Goal: Task Accomplishment & Management: Use online tool/utility

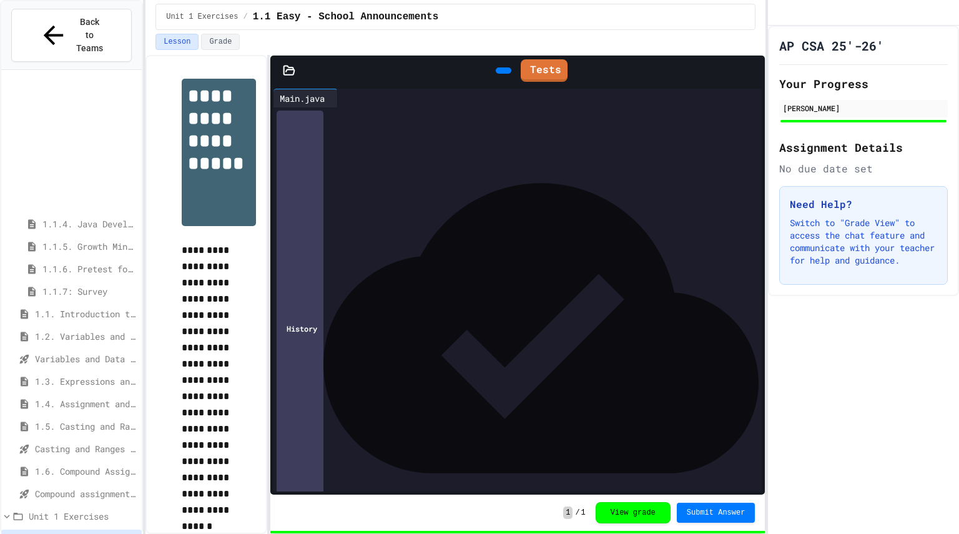
scroll to position [161, 0]
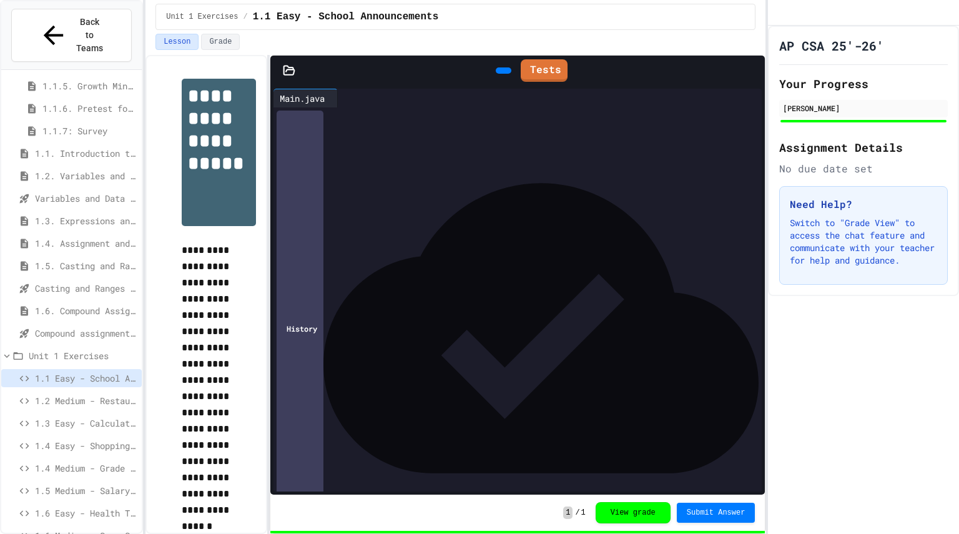
click at [111, 529] on span "1.6 Medium - Game Score Tracker" at bounding box center [86, 535] width 102 height 13
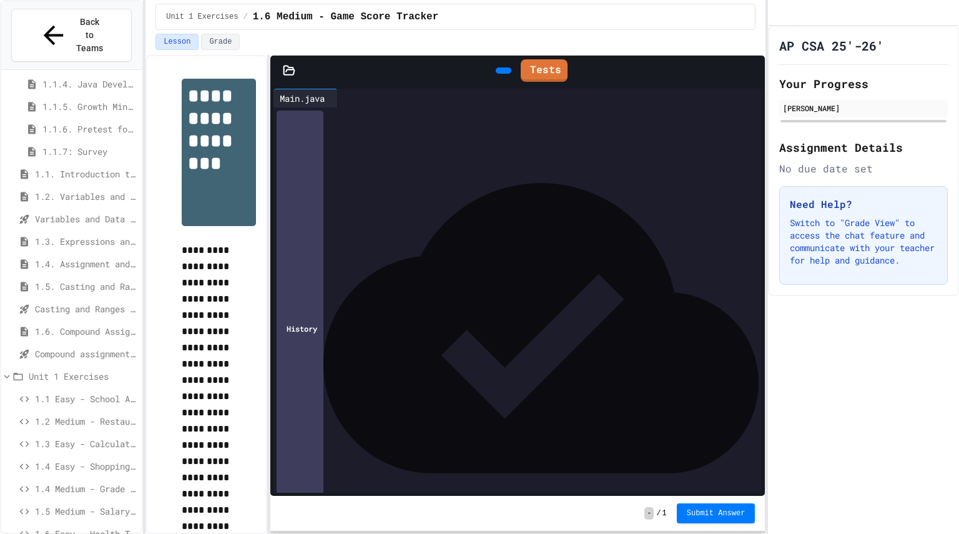
scroll to position [141, 0]
click at [77, 347] on span "Compound assignment operators - Quiz" at bounding box center [86, 353] width 102 height 13
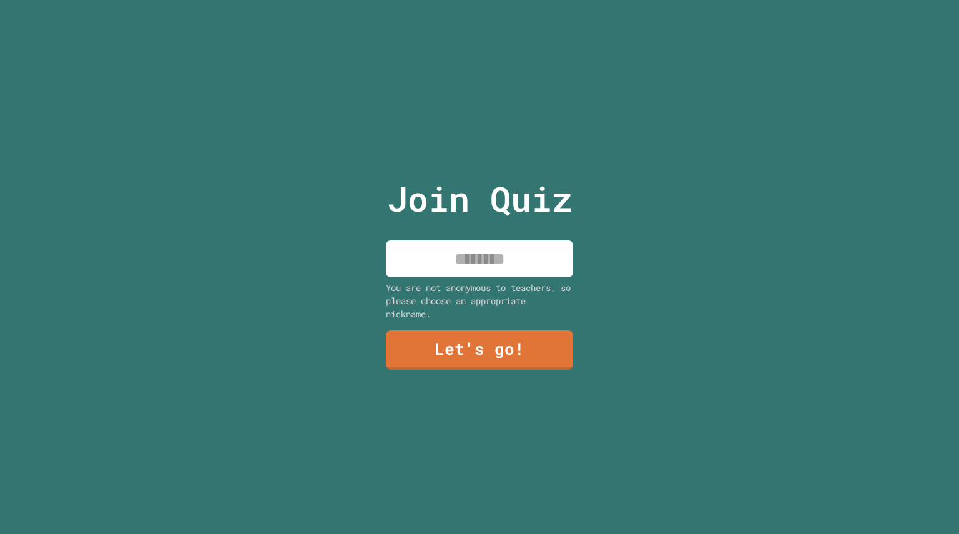
click at [541, 241] on input at bounding box center [479, 258] width 187 height 37
type input "*******"
click at [525, 351] on link "Let's go!" at bounding box center [480, 348] width 182 height 41
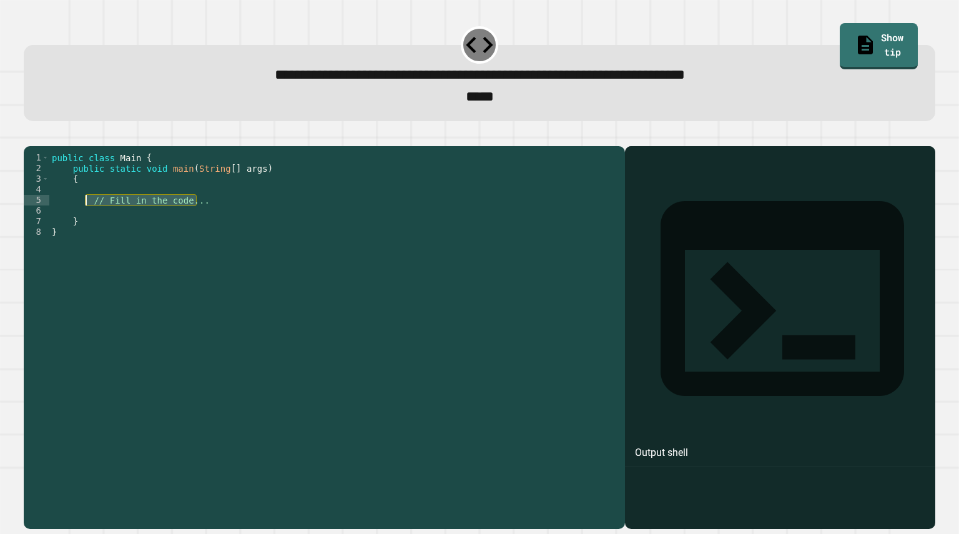
drag, startPoint x: 134, startPoint y: 214, endPoint x: 91, endPoint y: 220, distance: 42.8
click at [91, 220] on div "public class Main { public static void main ( String [ ] args ) { // Fill in th…" at bounding box center [334, 322] width 570 height 340
type textarea "*"
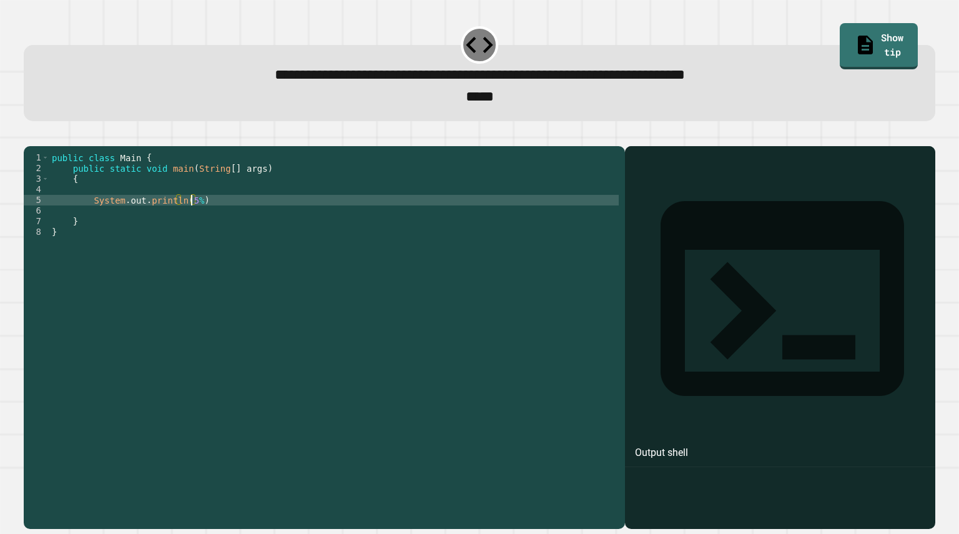
scroll to position [0, 10]
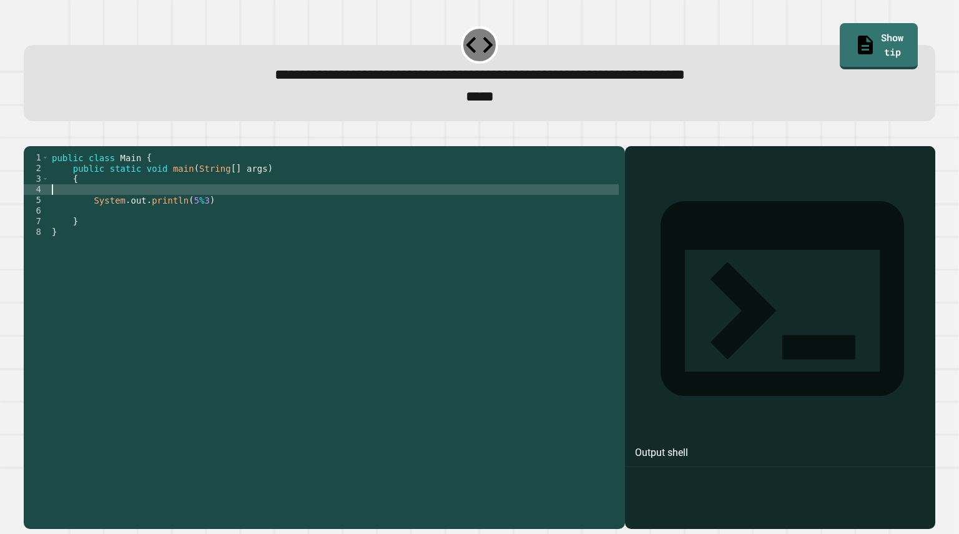
click at [215, 211] on div "public class Main { public static void main ( String [ ] args ) { System . out …" at bounding box center [334, 322] width 570 height 340
click at [217, 216] on div "public class Main { public static void main ( String [ ] args ) { System . out …" at bounding box center [334, 322] width 570 height 340
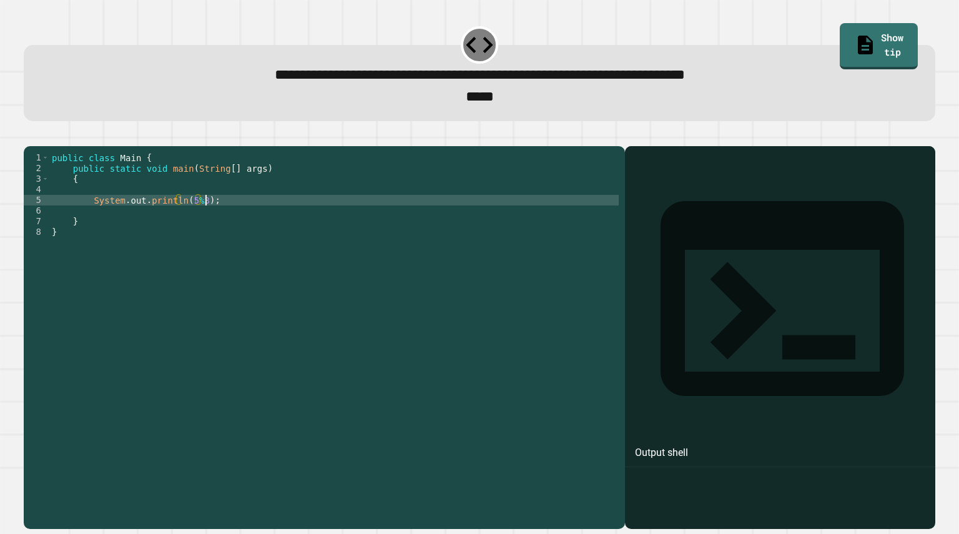
scroll to position [0, 11]
type textarea "**********"
click at [30, 136] on icon "button" at bounding box center [30, 136] width 0 height 0
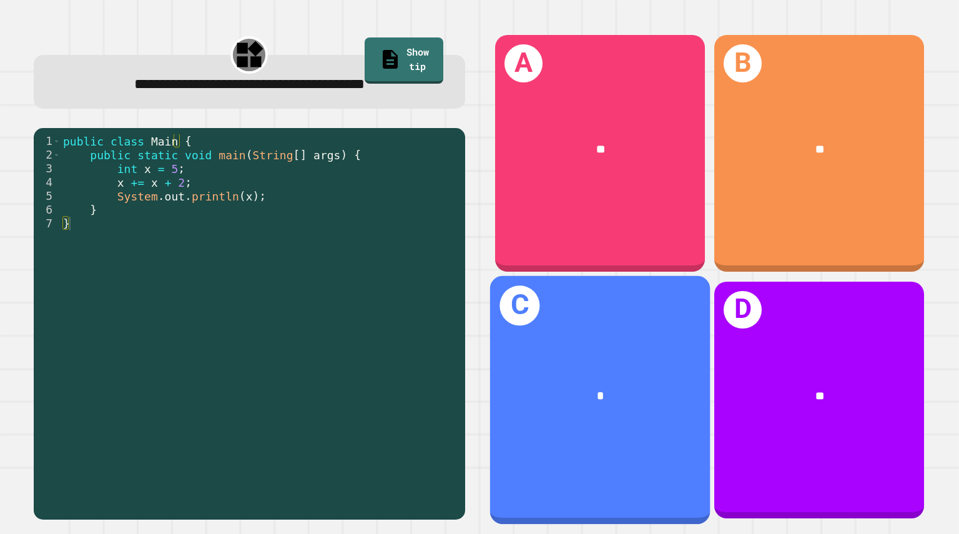
click at [550, 387] on div "*" at bounding box center [601, 396] width 172 height 19
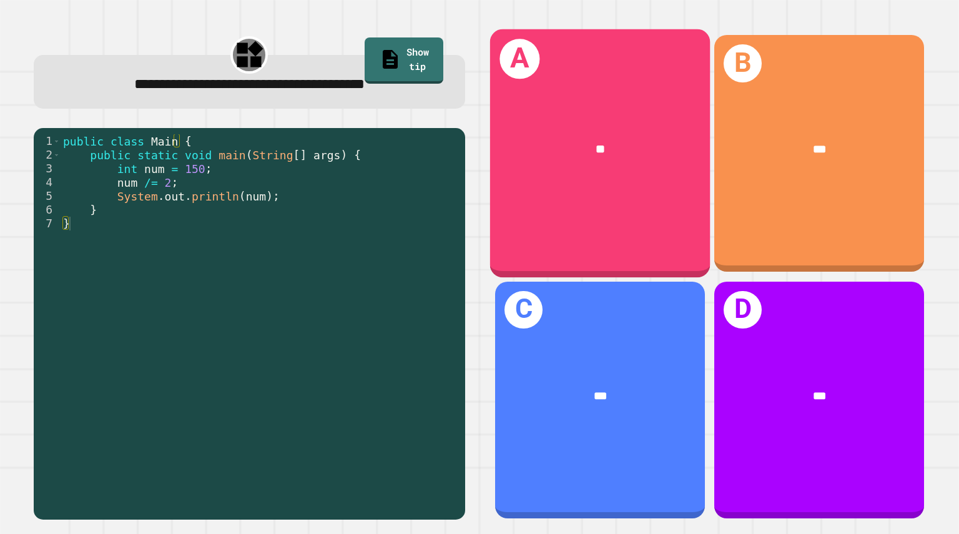
click at [577, 157] on div "**" at bounding box center [600, 150] width 220 height 66
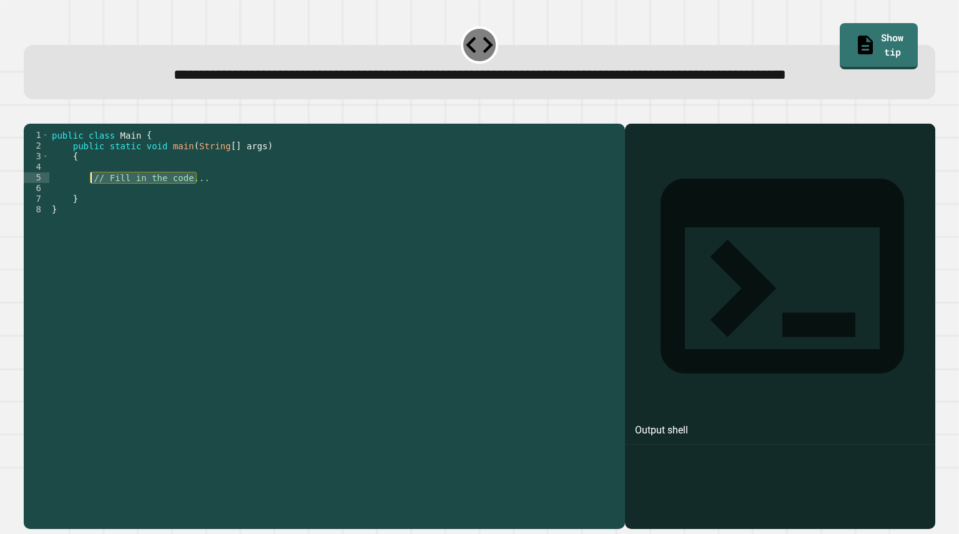
drag, startPoint x: 229, startPoint y: 223, endPoint x: 91, endPoint y: 222, distance: 138.1
click at [91, 222] on div "public class Main { public static void main ( String [ ] args ) { // Fill in th…" at bounding box center [334, 300] width 570 height 340
type textarea "**********"
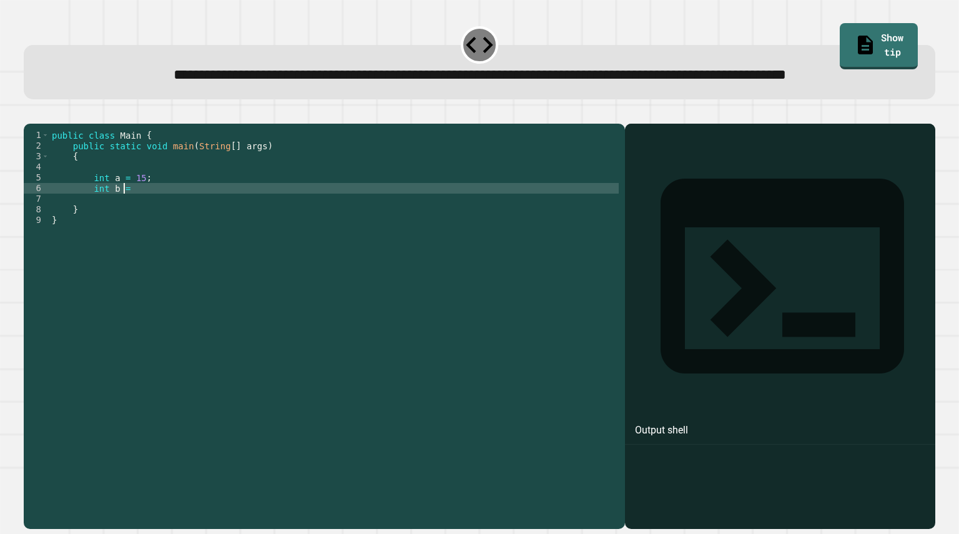
scroll to position [0, 5]
type textarea "**********"
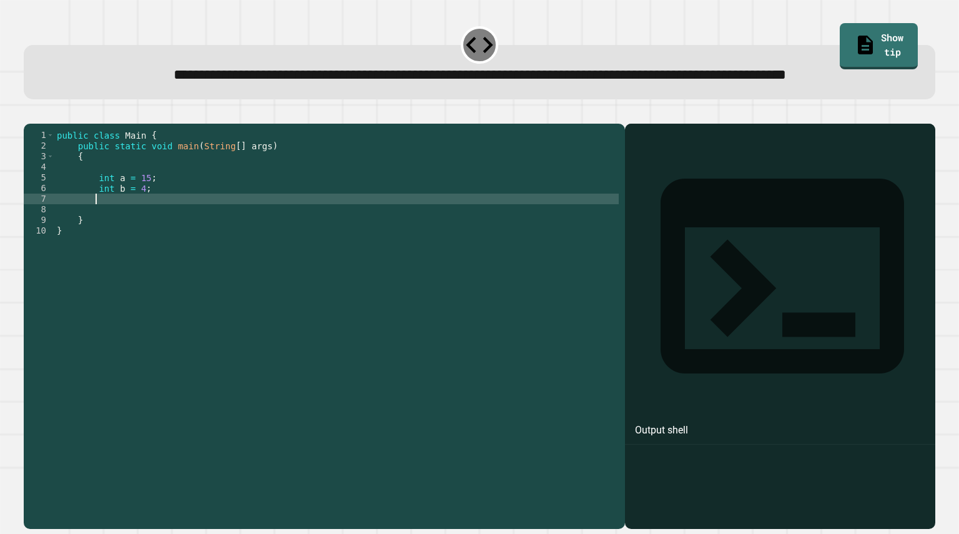
type textarea "*"
type textarea "**********"
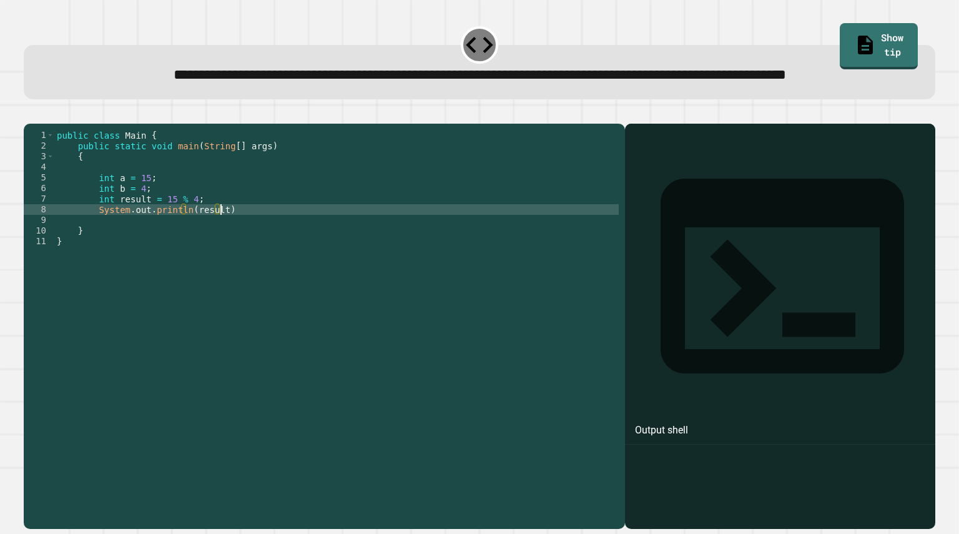
scroll to position [0, 11]
type textarea "**********"
click at [30, 114] on icon "button" at bounding box center [30, 114] width 0 height 0
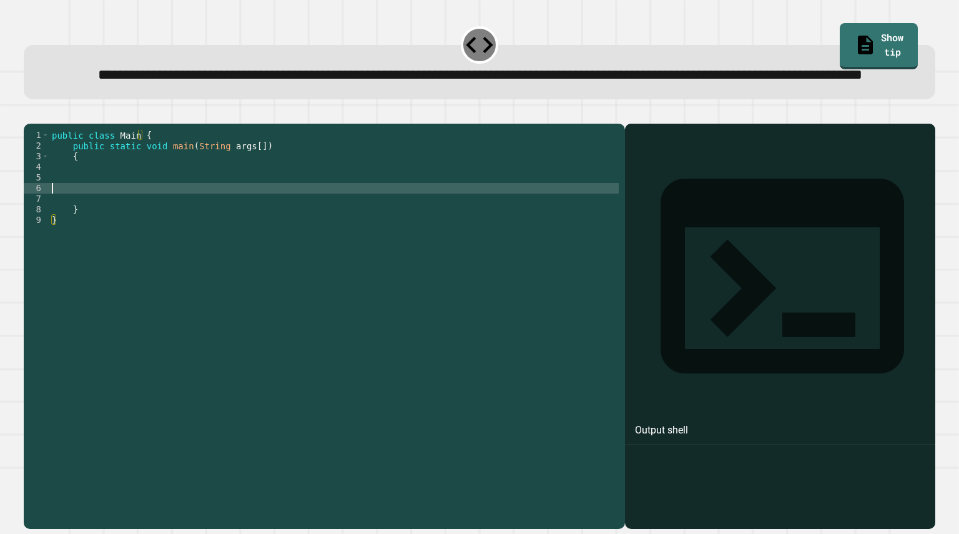
click at [99, 232] on div "public class Main { public static void main ( String args [ ]) { } }" at bounding box center [334, 300] width 570 height 340
type textarea "*"
click at [190, 232] on div "public class Main { public static void main ( String args [ ]) { System . out .…" at bounding box center [334, 300] width 570 height 340
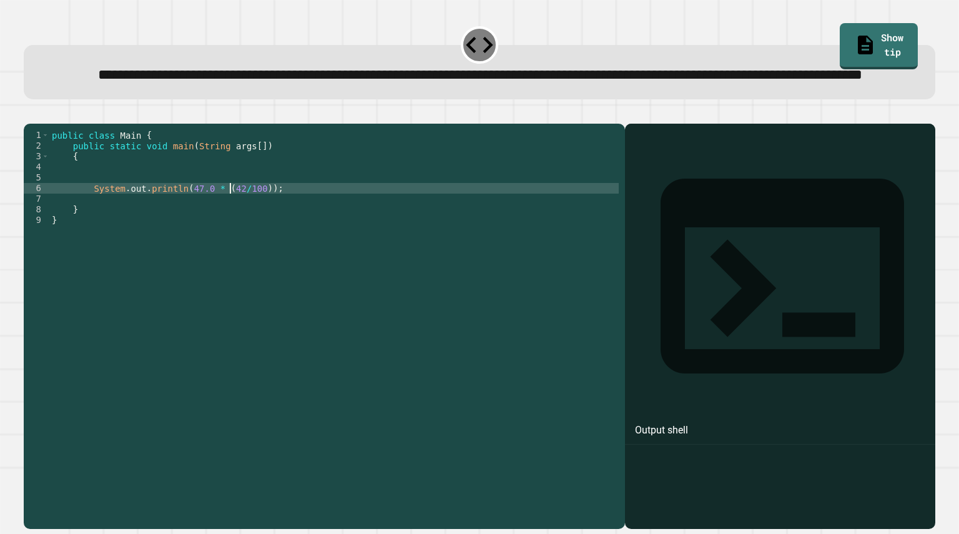
click at [229, 229] on div "public class Main { public static void main ( String args [ ]) { System . out .…" at bounding box center [334, 300] width 570 height 340
click at [260, 229] on div "public class Main { public static void main ( String args [ ]) { System . out .…" at bounding box center [334, 300] width 570 height 340
click at [30, 114] on icon "button" at bounding box center [30, 114] width 0 height 0
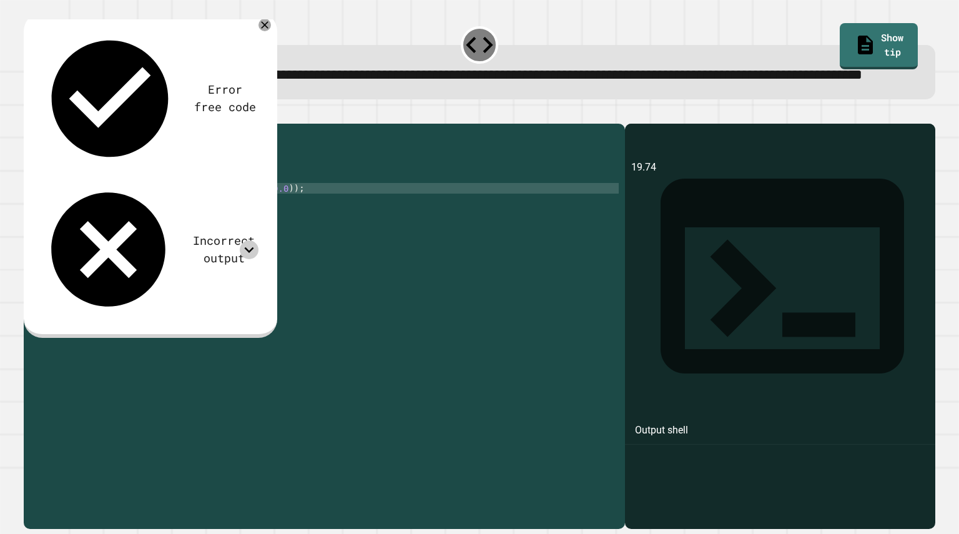
click at [247, 240] on icon at bounding box center [249, 249] width 19 height 19
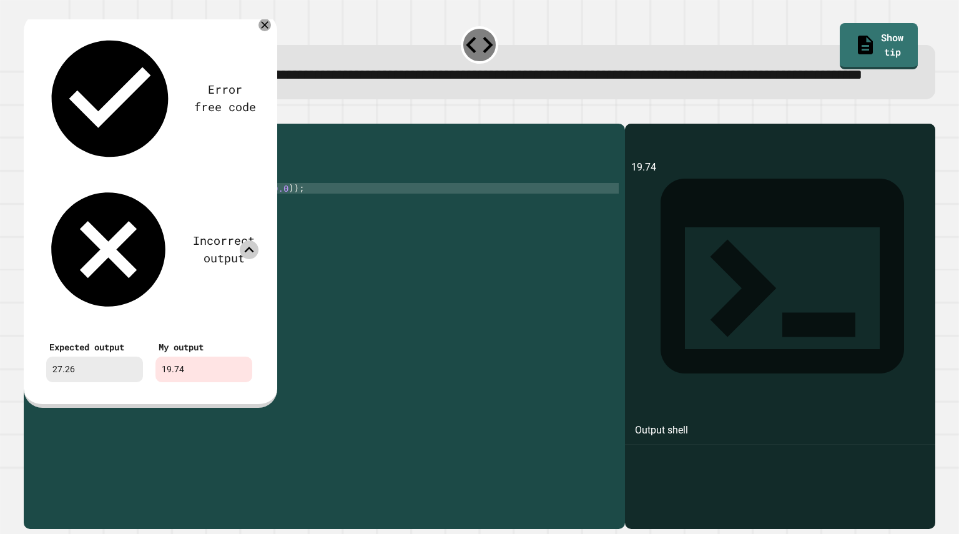
click at [247, 240] on icon at bounding box center [249, 249] width 19 height 19
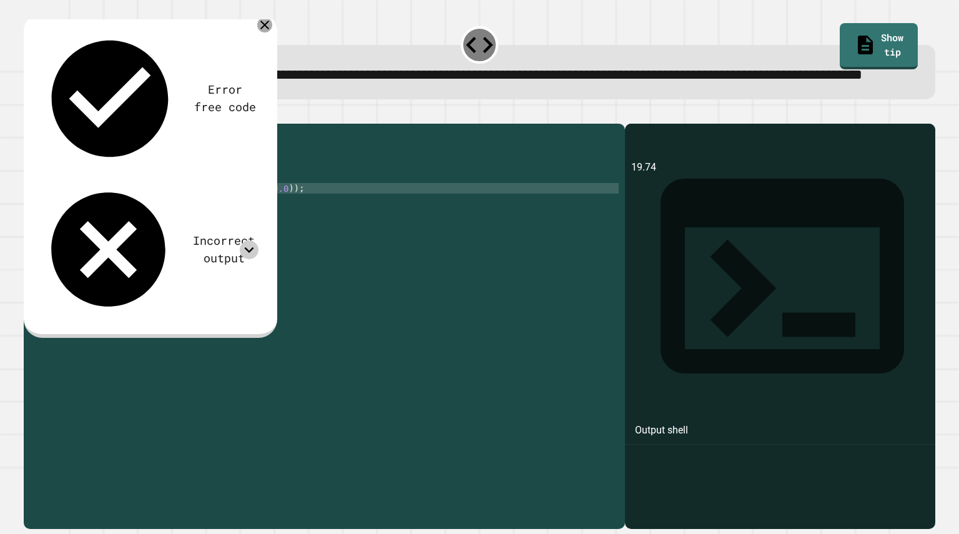
click at [264, 32] on icon at bounding box center [264, 24] width 15 height 15
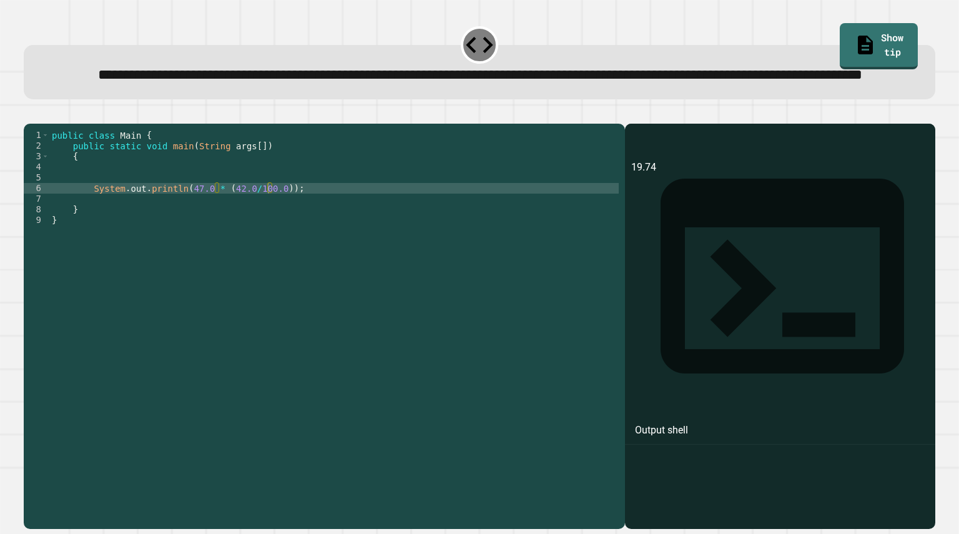
scroll to position [0, 0]
click at [232, 219] on div "public class Main { public static void main ( String args [ ]) { System . out .…" at bounding box center [334, 300] width 570 height 340
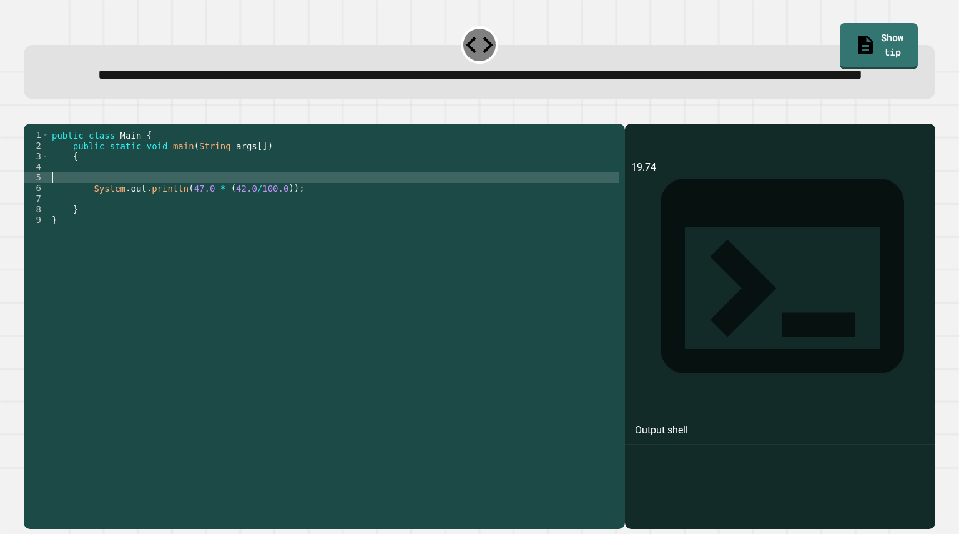
click at [237, 226] on div "public class Main { public static void main ( String args [ ]) { System . out .…" at bounding box center [334, 300] width 570 height 340
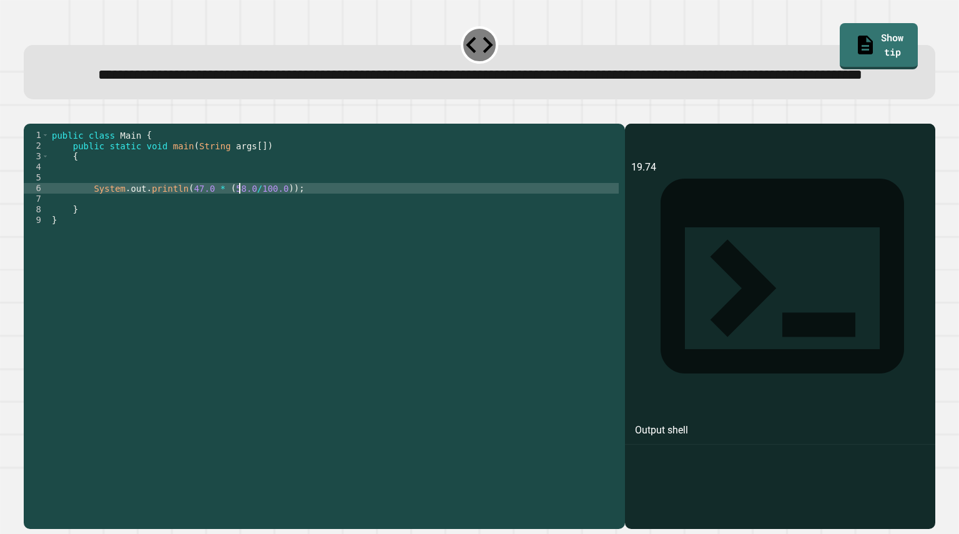
scroll to position [0, 14]
click at [29, 124] on div at bounding box center [479, 116] width 911 height 15
click at [30, 114] on button "button" at bounding box center [30, 114] width 0 height 0
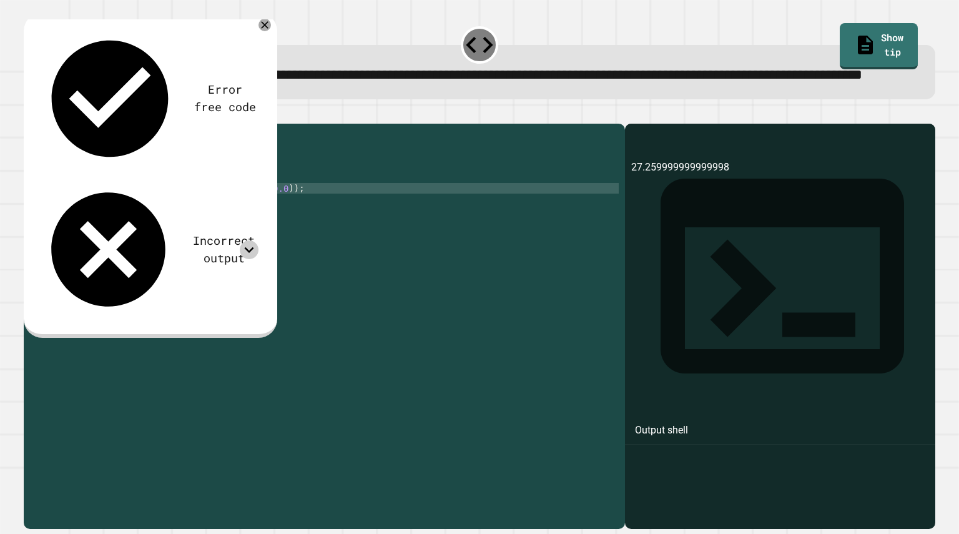
click at [249, 247] on icon at bounding box center [248, 250] width 9 height 6
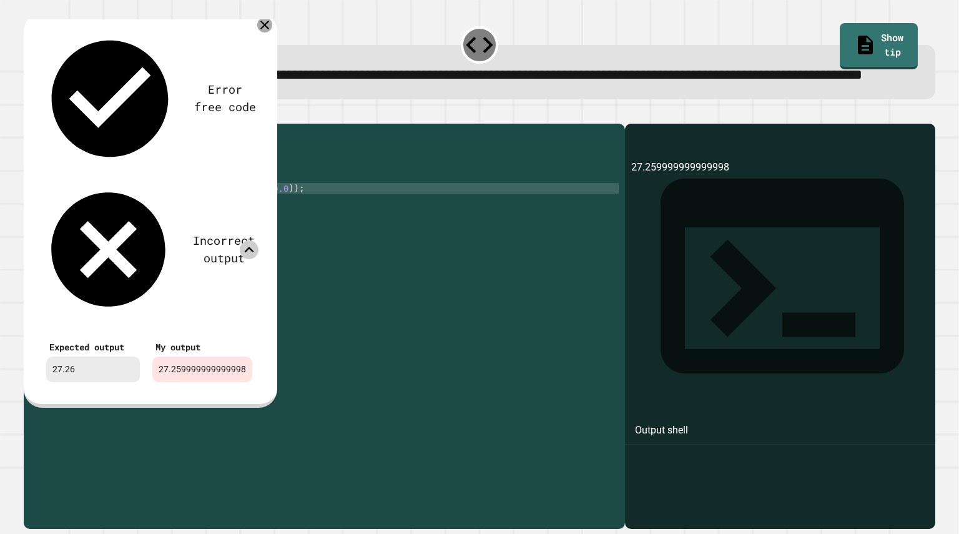
click at [268, 32] on icon at bounding box center [264, 24] width 15 height 15
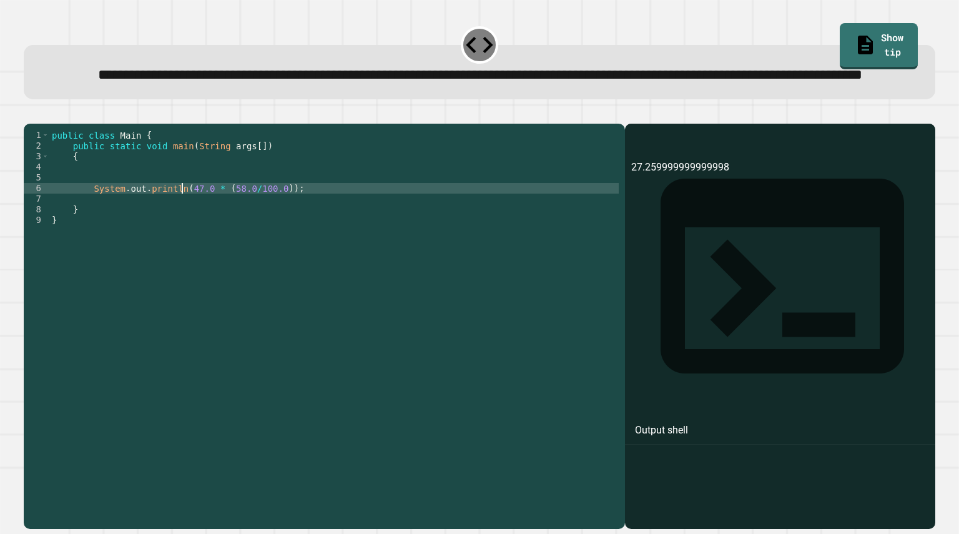
click at [182, 229] on div "public class Main { public static void main ( String args [ ]) { System . out .…" at bounding box center [334, 300] width 570 height 340
click at [315, 227] on div "public class Main { public static void main ( String args [ ]) { System . out .…" at bounding box center [334, 300] width 570 height 340
click at [30, 114] on button "button" at bounding box center [30, 114] width 0 height 0
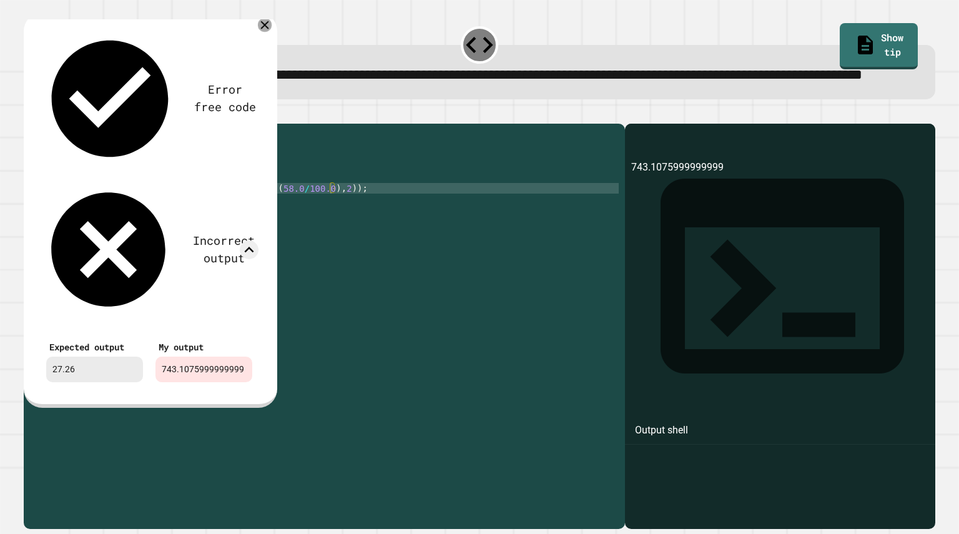
click at [266, 32] on icon at bounding box center [265, 25] width 14 height 14
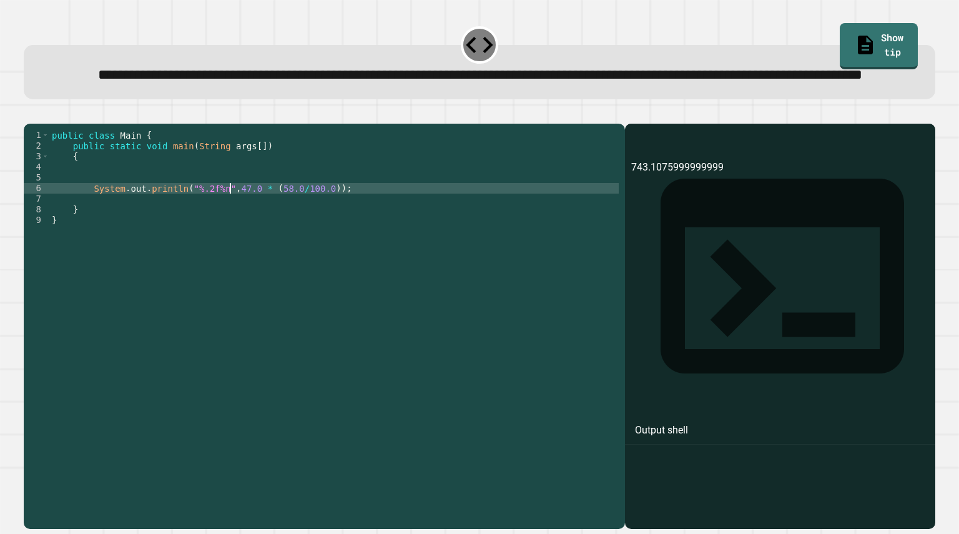
scroll to position [0, 13]
type textarea "**********"
click at [30, 114] on icon "button" at bounding box center [30, 114] width 0 height 0
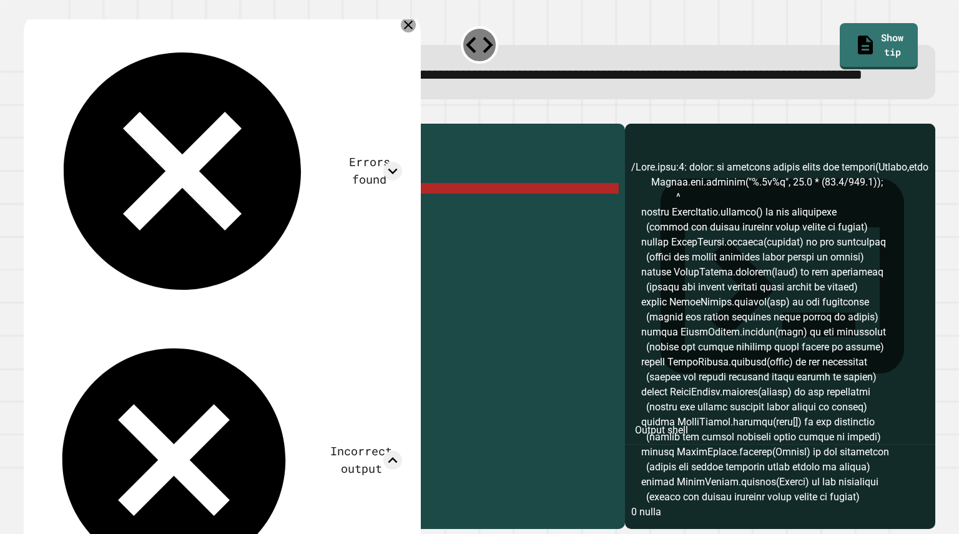
click at [409, 32] on icon at bounding box center [408, 24] width 15 height 15
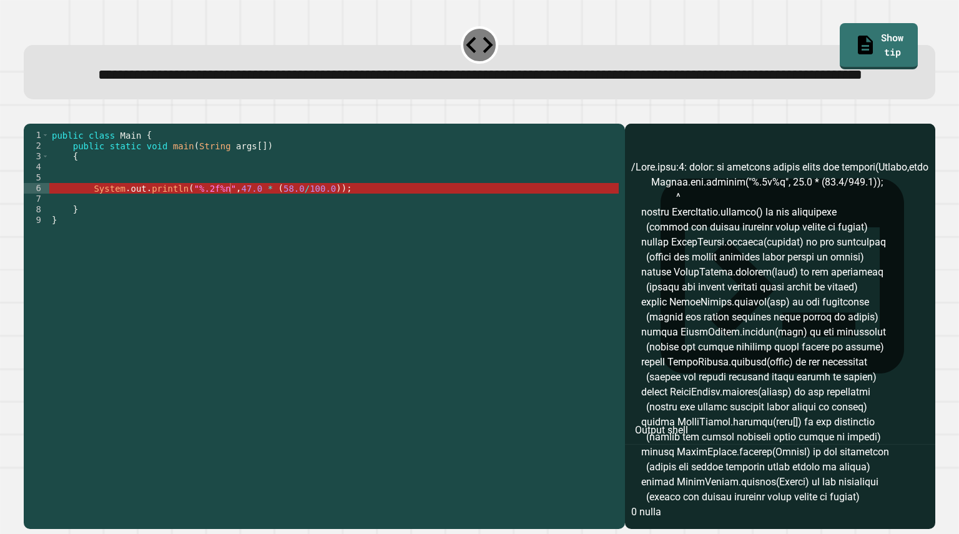
scroll to position [1, 0]
click at [166, 220] on div "public class Main { public static void main ( String args [ ]) { System . out .…" at bounding box center [334, 300] width 570 height 340
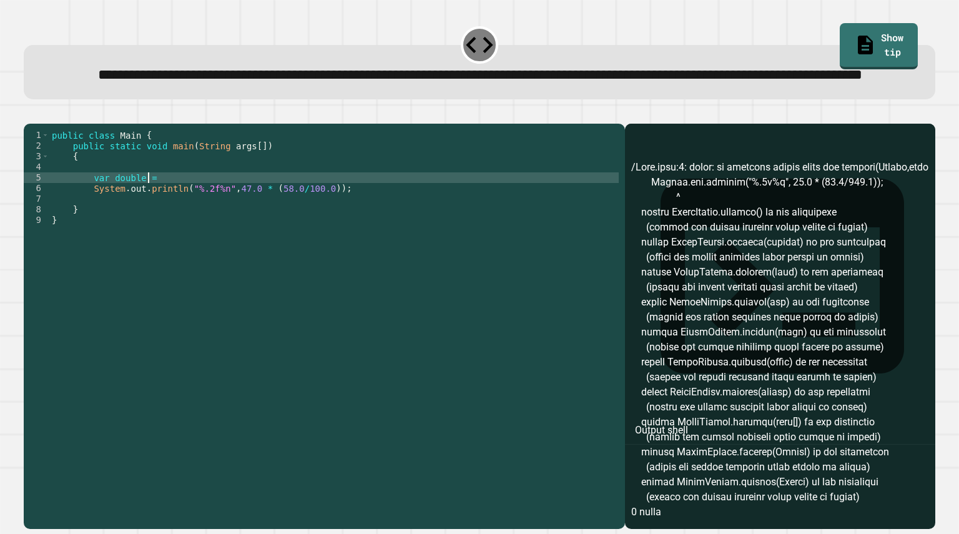
scroll to position [0, 7]
type textarea "*"
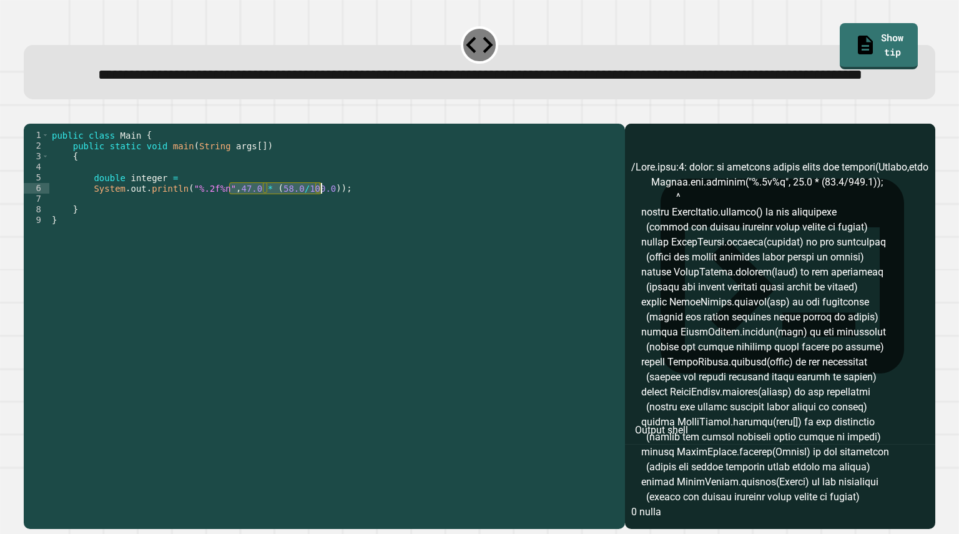
drag, startPoint x: 231, startPoint y: 233, endPoint x: 320, endPoint y: 234, distance: 90.0
click at [320, 234] on div "public class Main { public static void main ( String args [ ]) { double integer…" at bounding box center [334, 300] width 570 height 340
click at [211, 216] on div "public class Main { public static void main ( String args [ ]) { double integer…" at bounding box center [334, 300] width 570 height 340
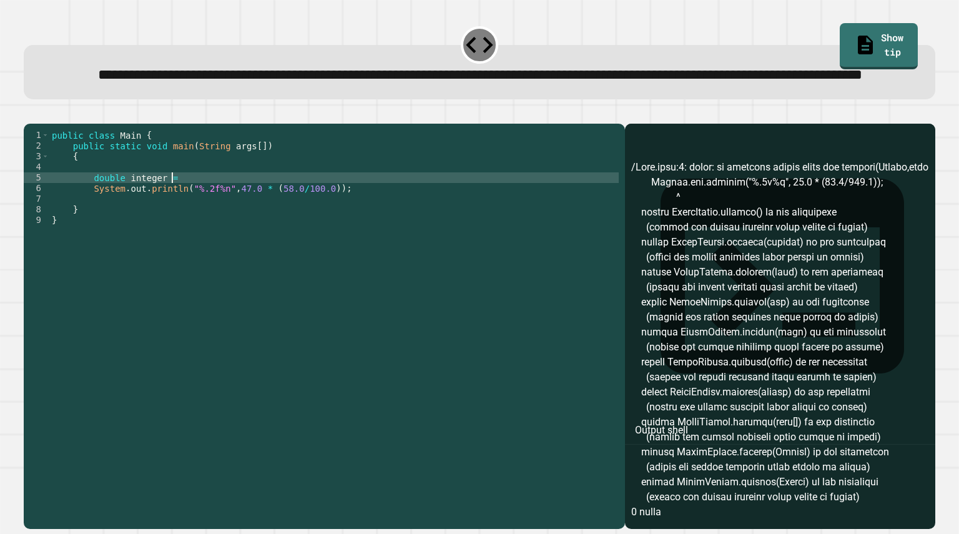
paste textarea "**********"
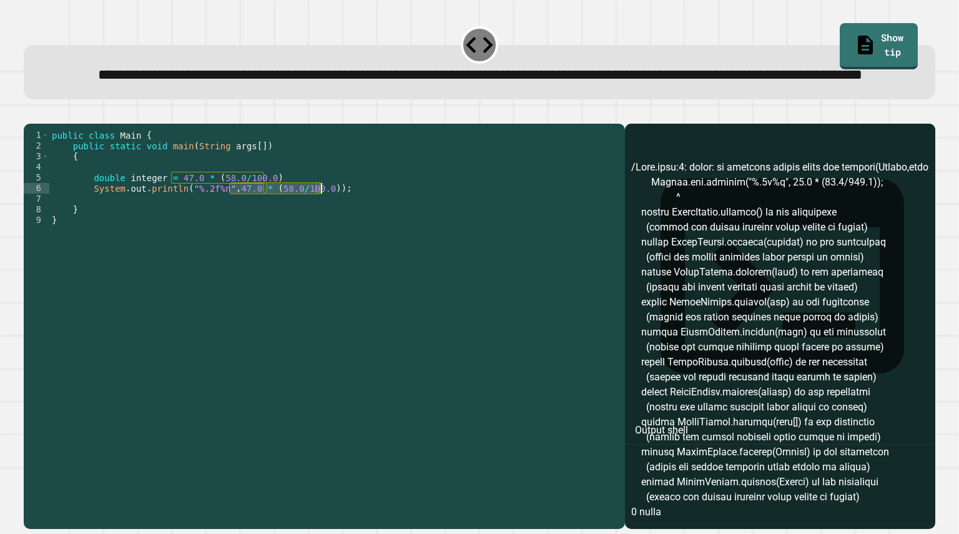
drag, startPoint x: 231, startPoint y: 231, endPoint x: 320, endPoint y: 231, distance: 90.0
click at [320, 231] on div "public class Main { public static void main ( String args [ ]) { double integer…" at bounding box center [334, 300] width 570 height 340
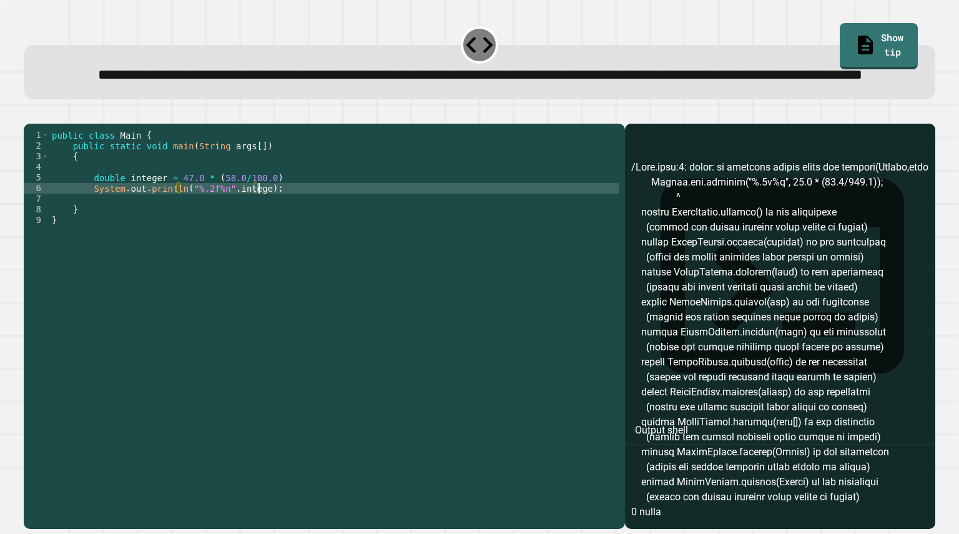
scroll to position [0, 15]
click at [55, 124] on div at bounding box center [479, 116] width 911 height 15
click at [30, 114] on icon "button" at bounding box center [30, 114] width 0 height 0
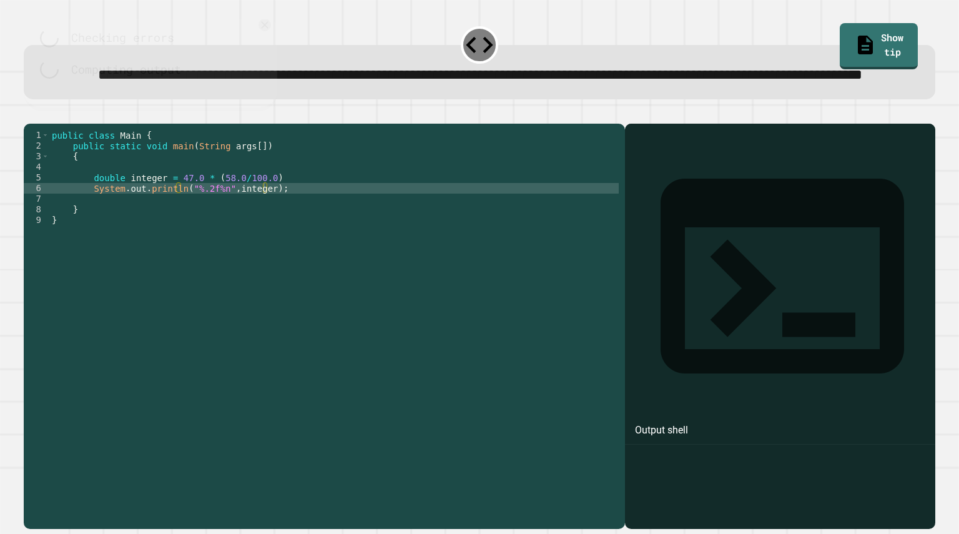
scroll to position [0, 0]
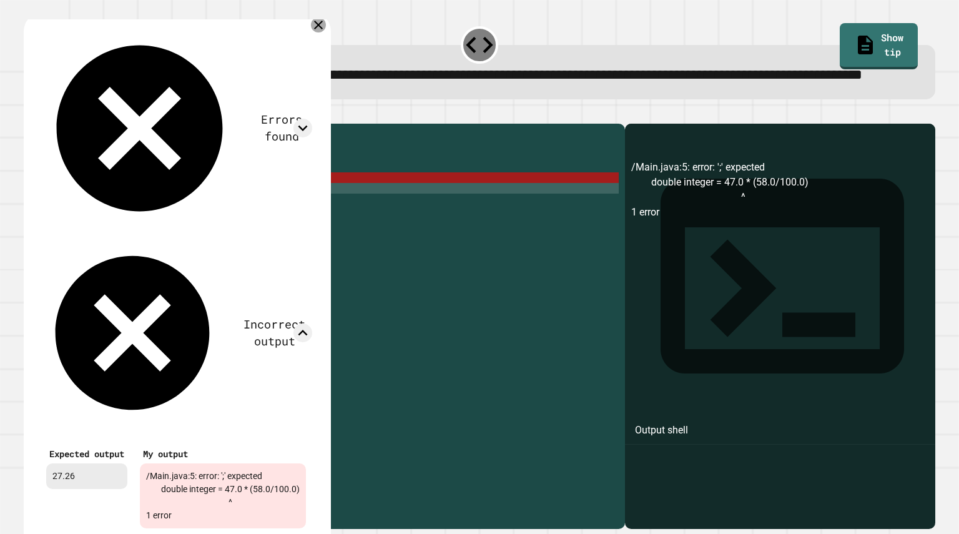
click at [326, 32] on icon at bounding box center [318, 24] width 15 height 15
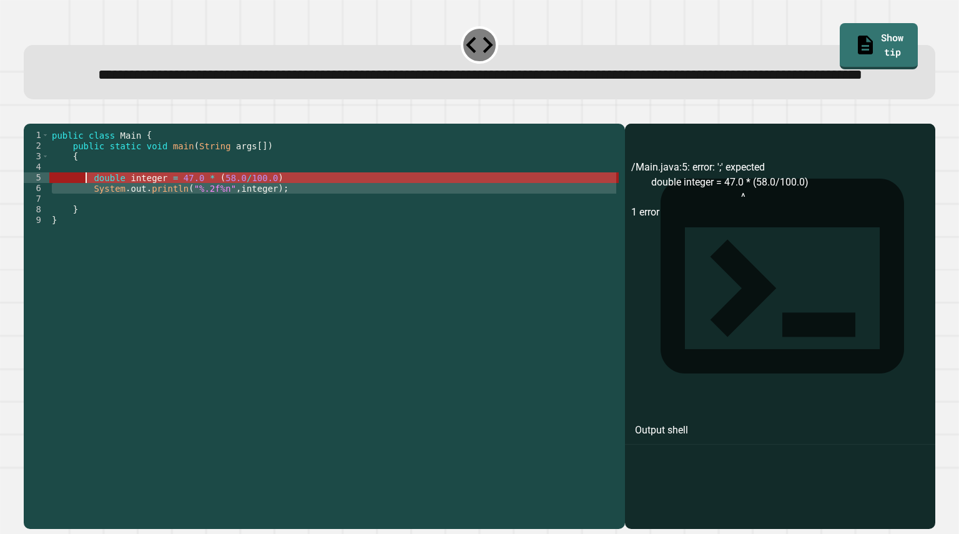
drag, startPoint x: 290, startPoint y: 240, endPoint x: 89, endPoint y: 221, distance: 201.4
click at [89, 221] on div "public class Main { public static void main ( String args [ ]) { double integer…" at bounding box center [334, 300] width 570 height 340
type textarea "**********"
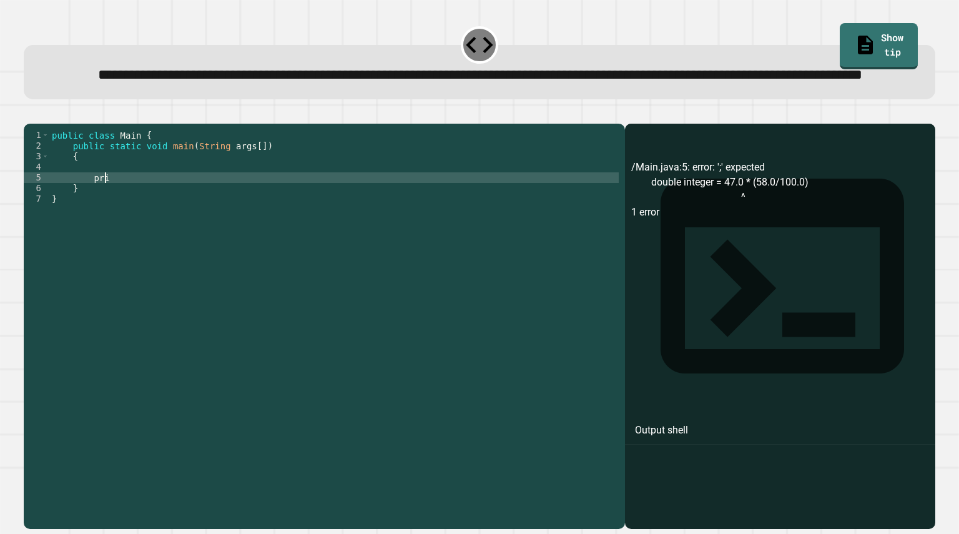
type textarea "*"
type textarea "**********"
click at [41, 126] on icon "button" at bounding box center [38, 121] width 7 height 9
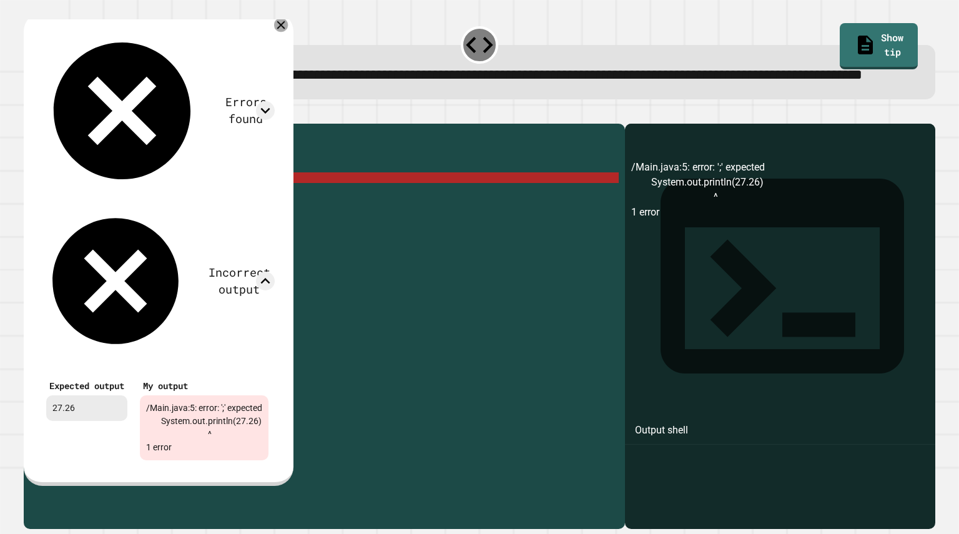
click at [288, 32] on icon at bounding box center [281, 25] width 14 height 14
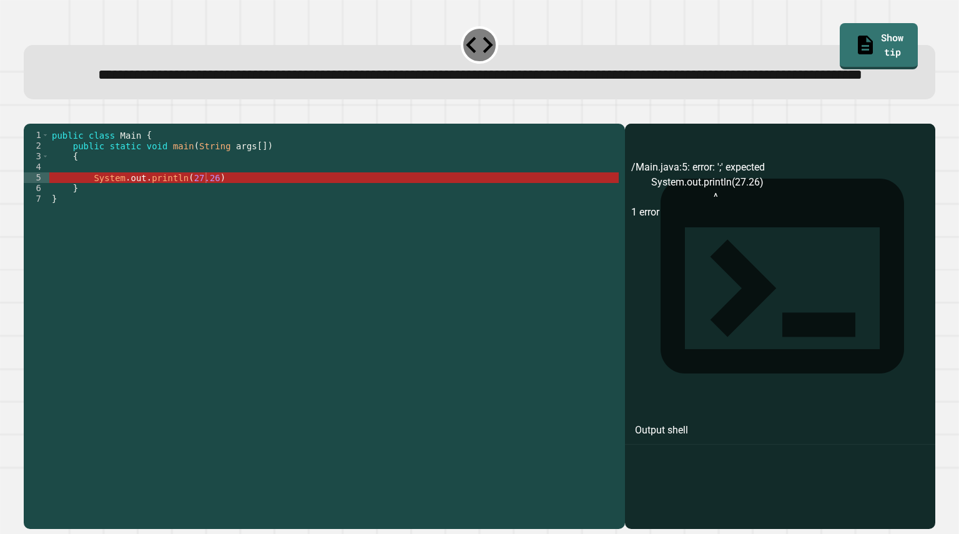
scroll to position [0, 1]
click at [235, 229] on div "public class Main { public static void main ( String args [ ]) { System . out .…" at bounding box center [334, 300] width 570 height 340
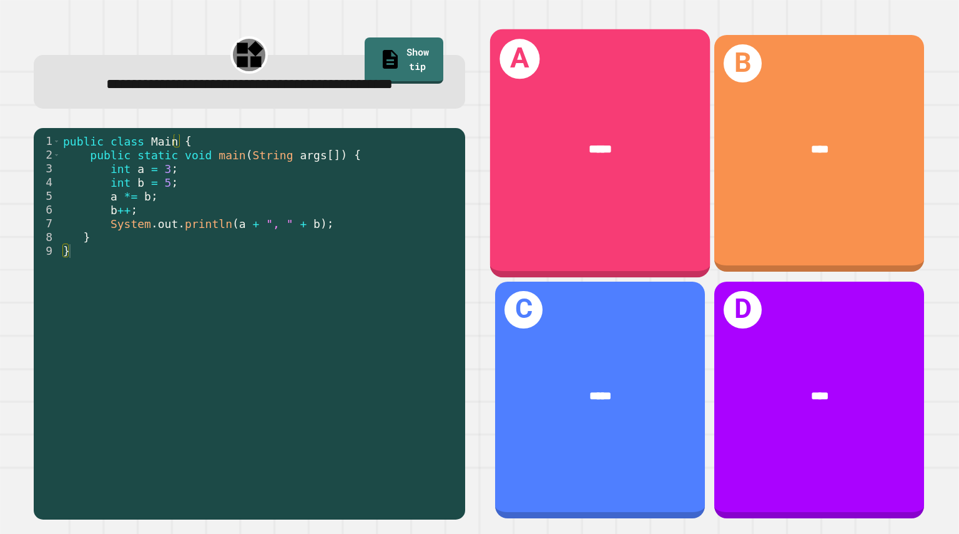
click at [632, 167] on div "*****" at bounding box center [600, 150] width 220 height 66
